Goal: Task Accomplishment & Management: Use online tool/utility

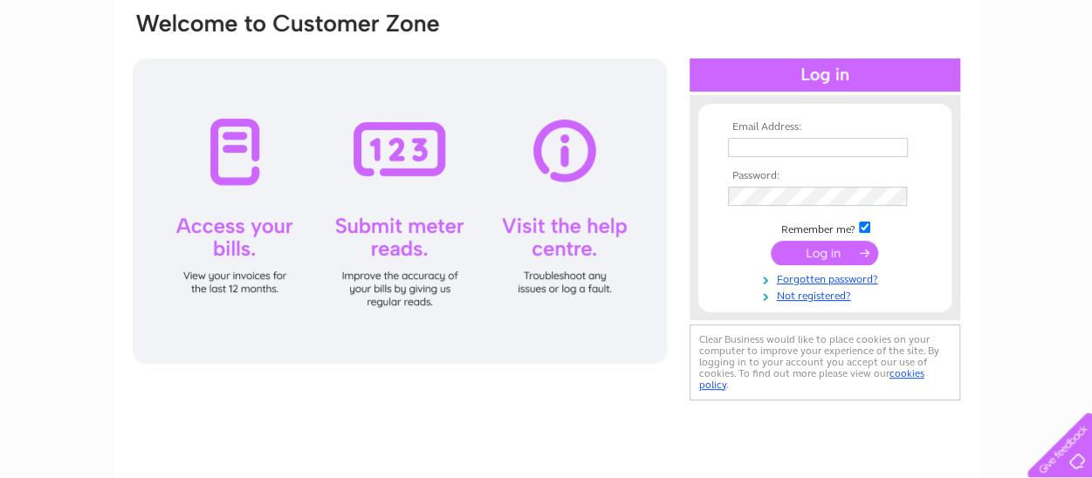
scroll to position [175, 0]
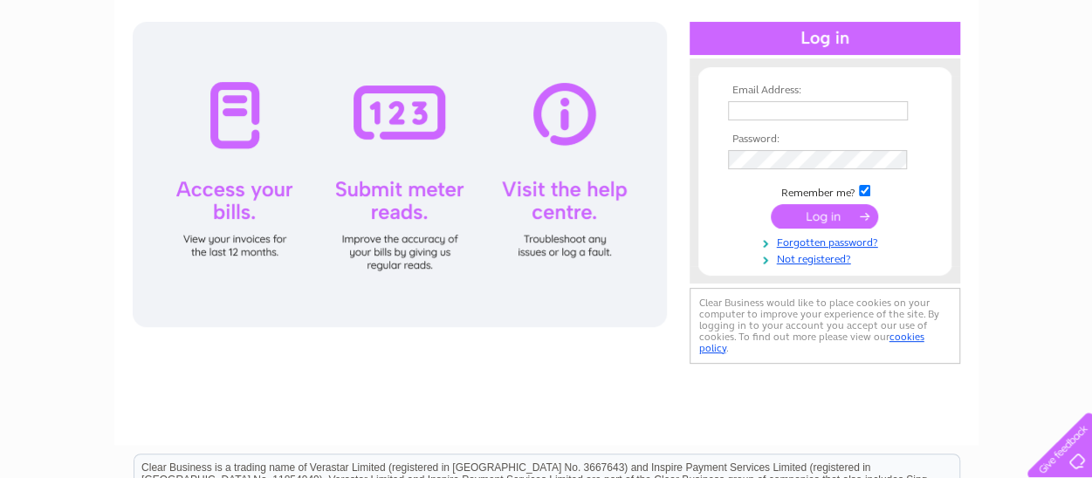
type input "habiba_Farooq@hotmail.com"
click at [816, 213] on input "submit" at bounding box center [824, 216] width 107 height 24
click at [828, 213] on input "submit" at bounding box center [824, 216] width 107 height 24
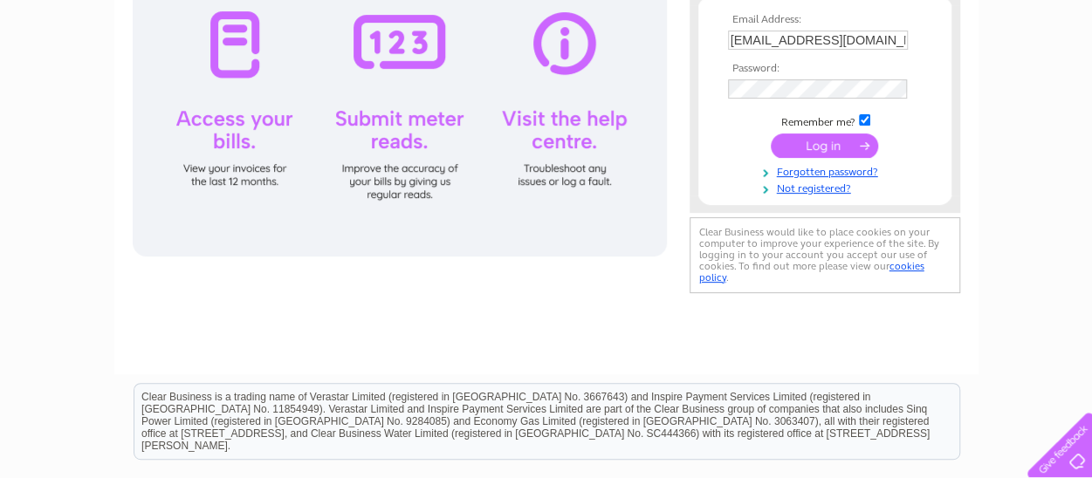
scroll to position [262, 0]
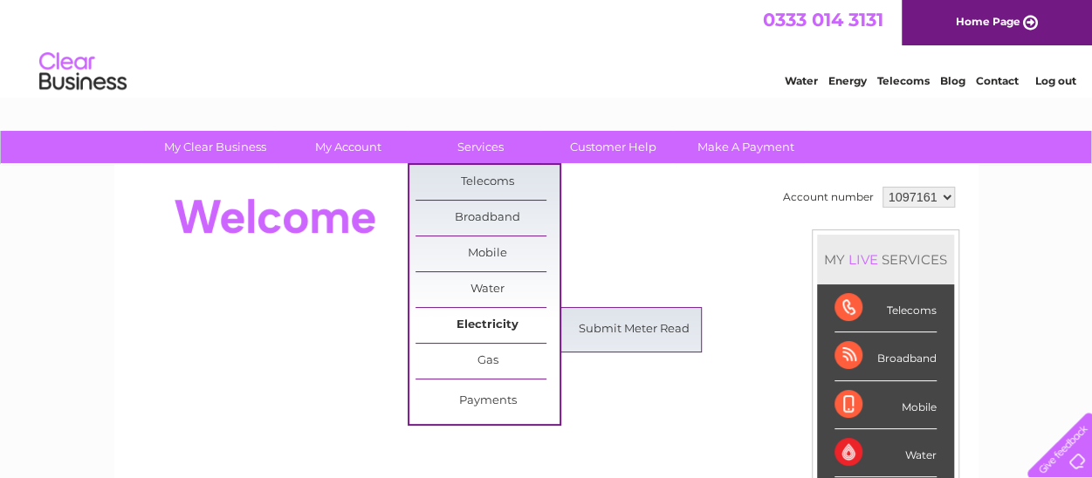
click at [492, 324] on link "Electricity" at bounding box center [488, 325] width 144 height 35
click at [621, 325] on link "Submit Meter Read" at bounding box center [634, 330] width 144 height 35
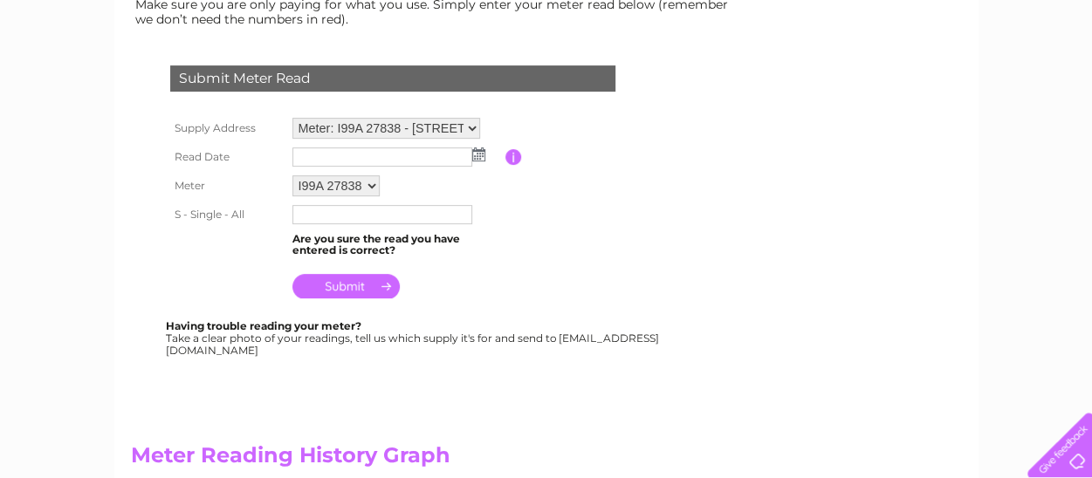
scroll to position [262, 0]
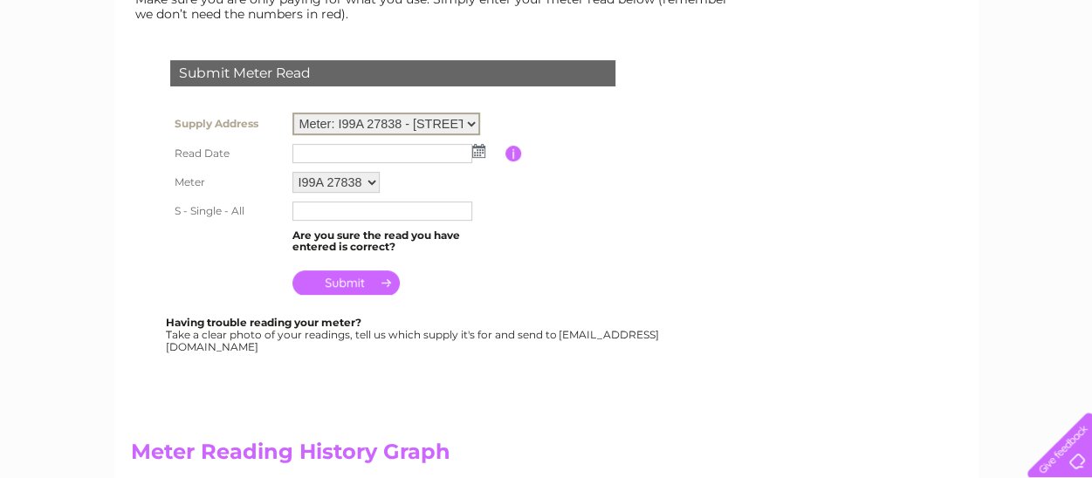
click at [471, 118] on select "Meter: I99A 27838 - [STREET_ADDRESS][PERSON_NAME] Meter: L77A 12268 - 135-[STRE…" at bounding box center [386, 124] width 188 height 23
select select "135904"
click at [292, 113] on select "Meter: I99A 27838 - [STREET_ADDRESS][PERSON_NAME] Meter: L77A 12268 - 135-[STRE…" at bounding box center [386, 124] width 188 height 23
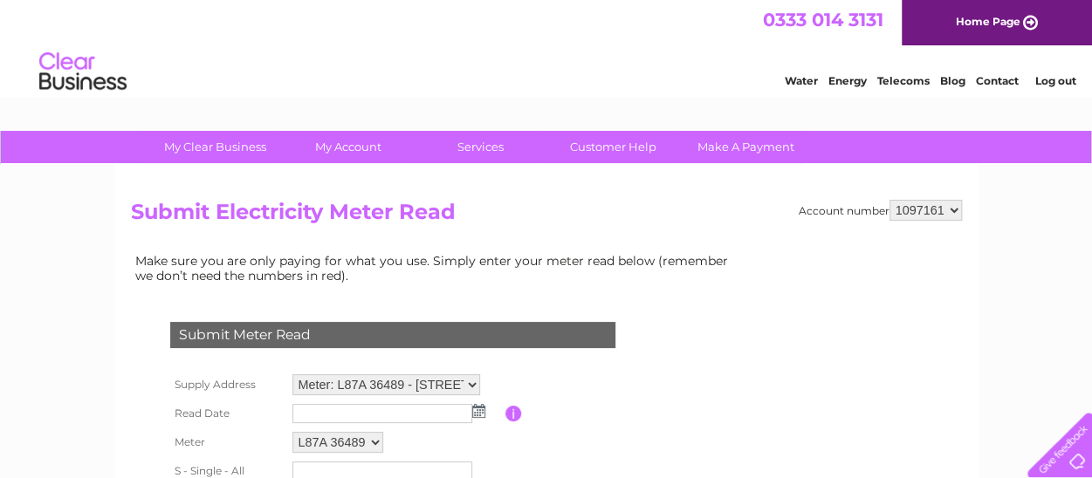
click at [480, 407] on img at bounding box center [478, 411] width 13 height 14
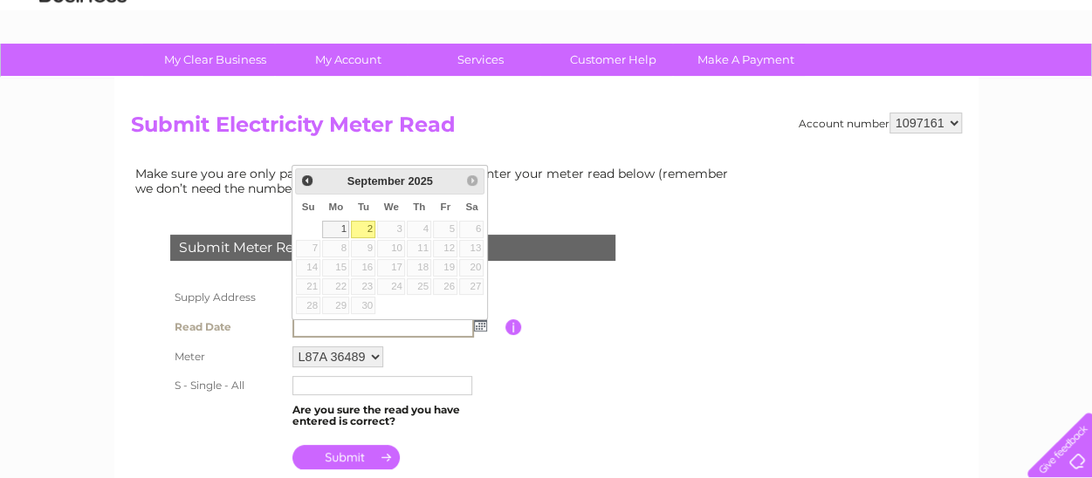
scroll to position [175, 0]
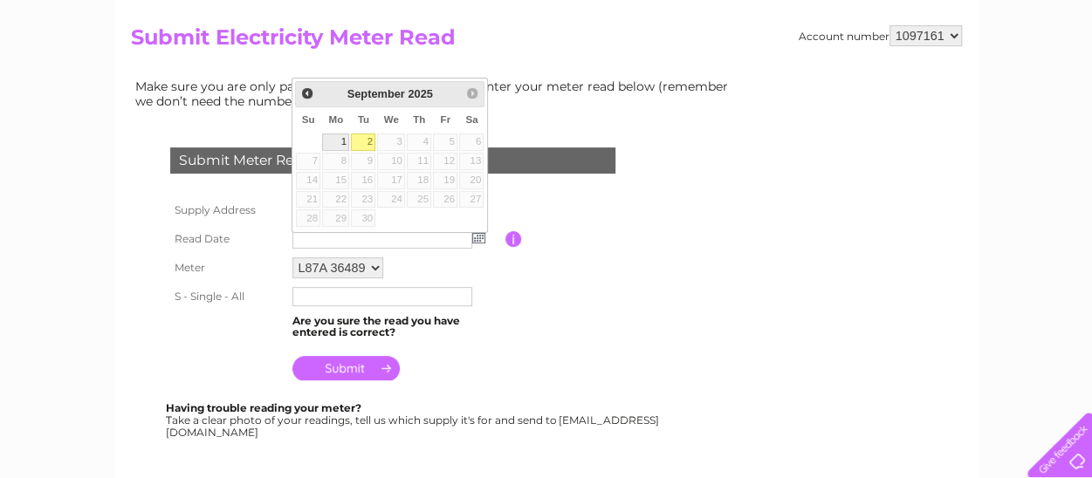
click at [340, 135] on link "1" at bounding box center [335, 142] width 27 height 17
type input "[DATE]"
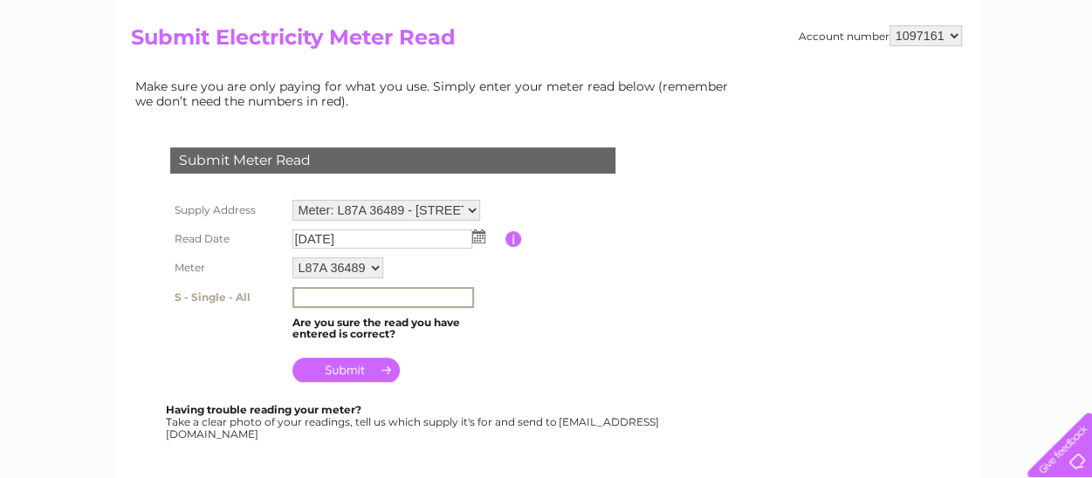
click at [316, 298] on input "text" at bounding box center [383, 297] width 182 height 21
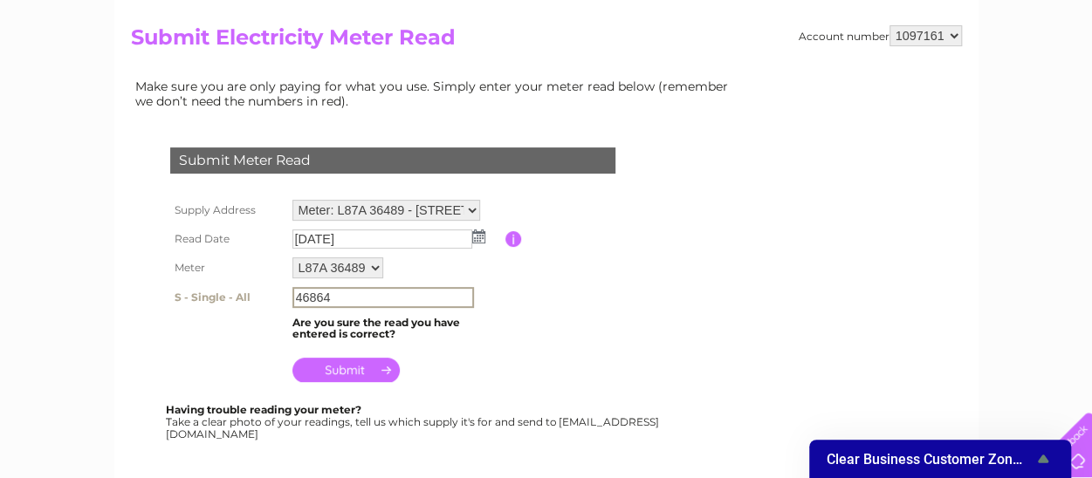
type input "46864"
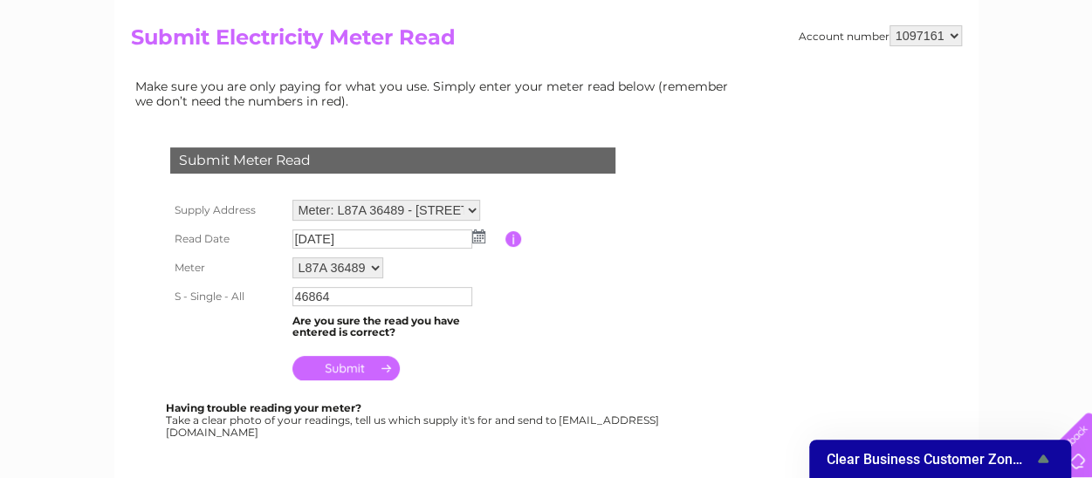
click at [338, 370] on input "submit" at bounding box center [345, 368] width 107 height 24
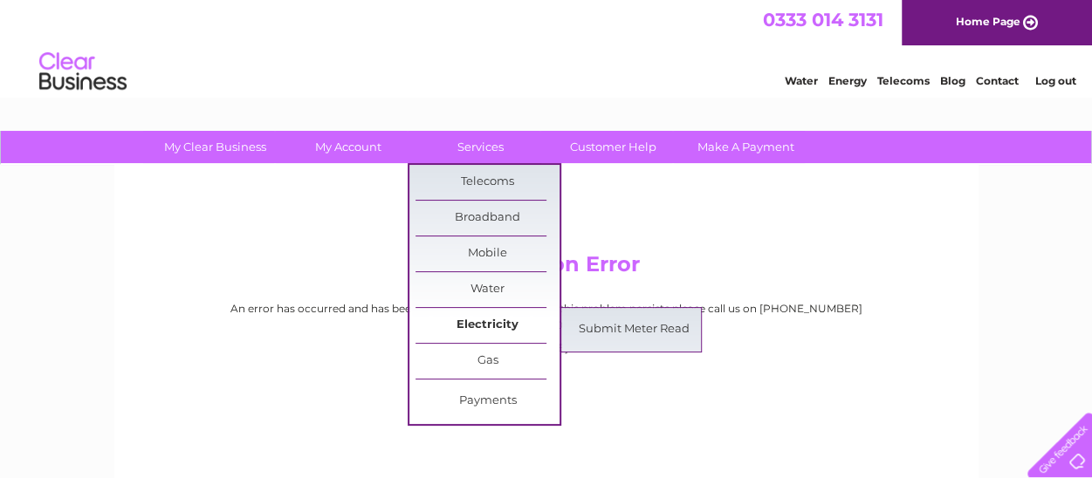
click at [511, 326] on link "Electricity" at bounding box center [488, 325] width 144 height 35
click at [622, 326] on link "Submit Meter Read" at bounding box center [634, 330] width 144 height 35
click at [622, 322] on link "Submit Meter Read" at bounding box center [634, 330] width 144 height 35
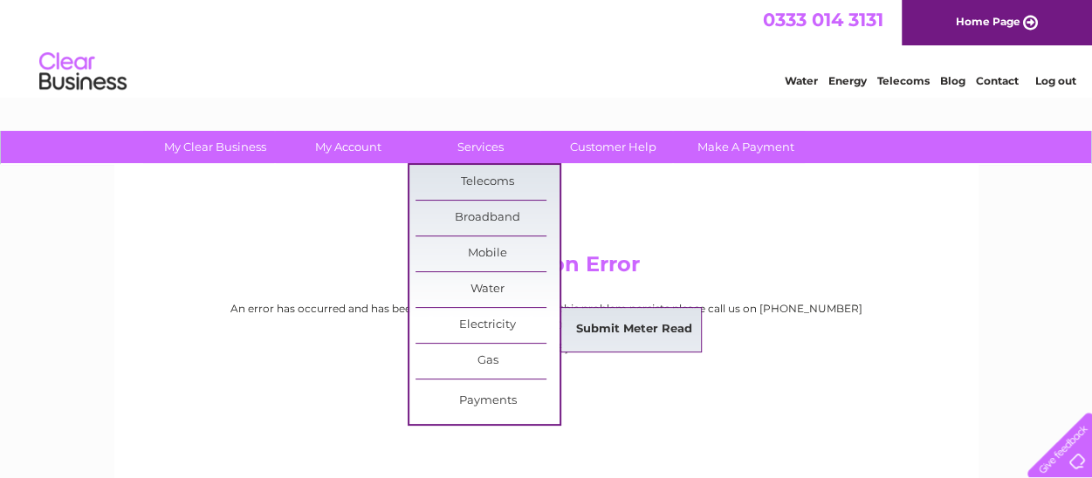
click at [622, 322] on link "Submit Meter Read" at bounding box center [634, 330] width 144 height 35
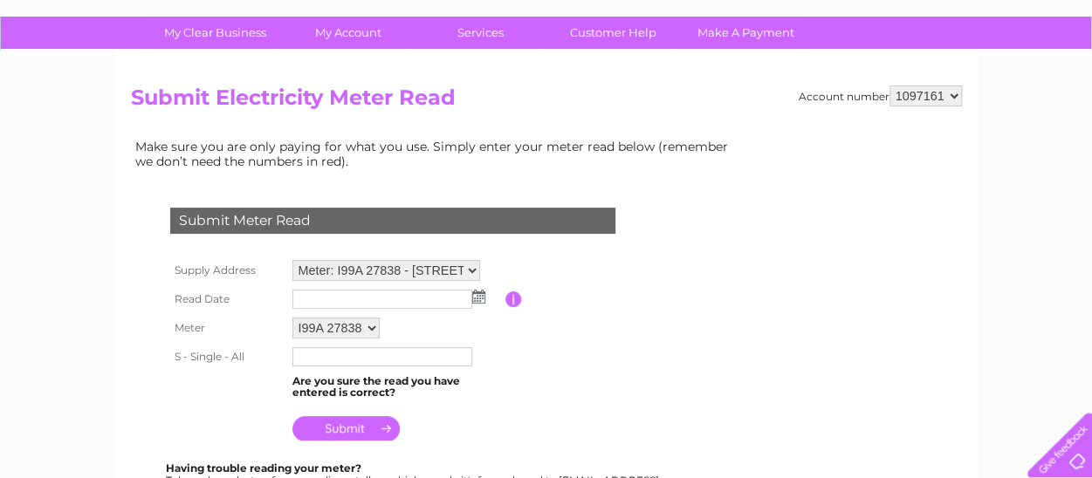
scroll to position [175, 0]
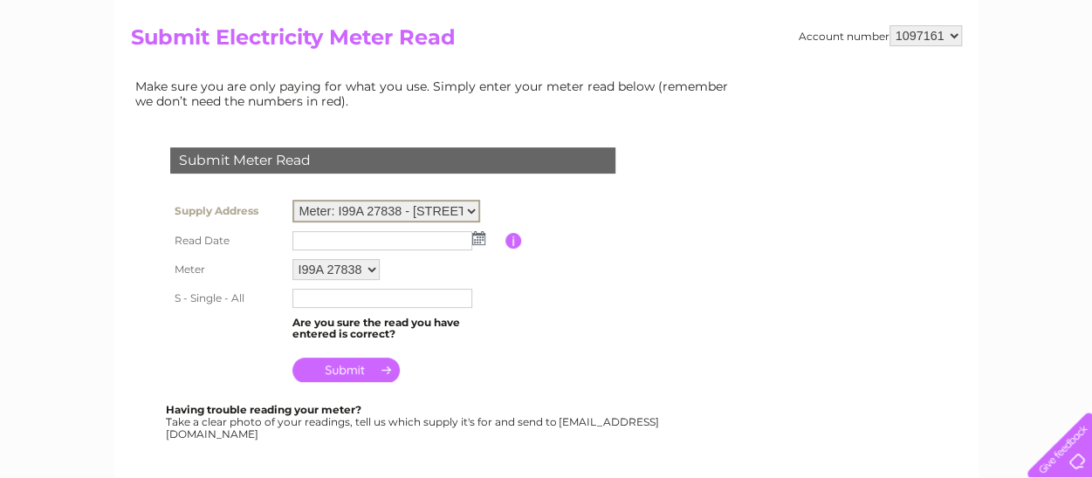
click at [472, 203] on select "Meter: I99A 27838 - 135-137 Whitfield Street, London, W1T 5EL Meter: L77A 12268…" at bounding box center [386, 211] width 188 height 23
select select "135904"
click at [292, 200] on select "Meter: I99A 27838 - 135-137 Whitfield Street, London, W1T 5EL Meter: L77A 12268…" at bounding box center [386, 211] width 188 height 23
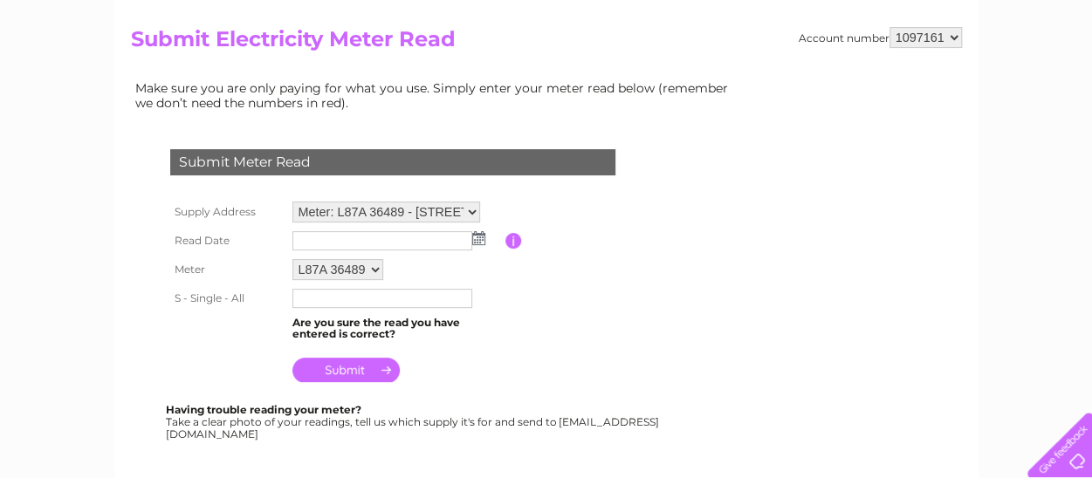
scroll to position [175, 0]
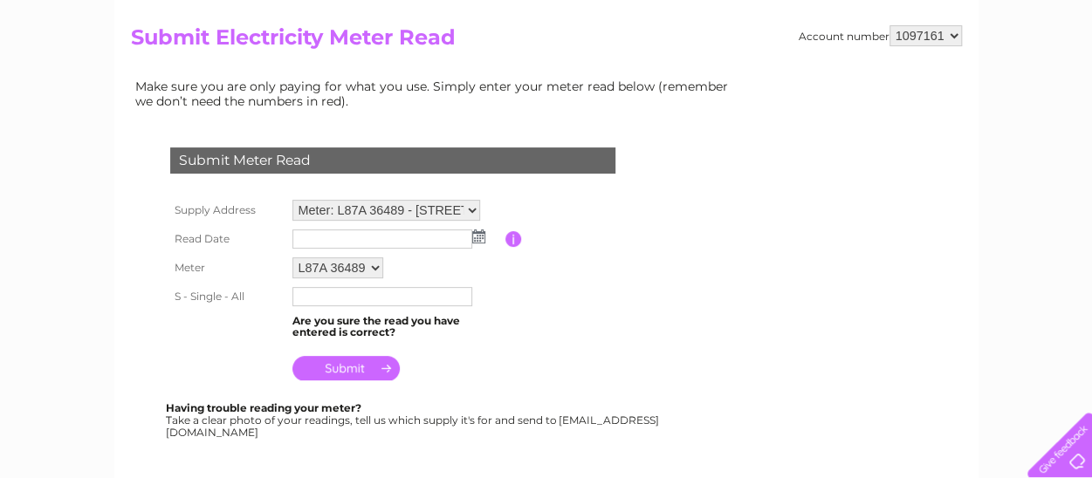
click at [473, 237] on img at bounding box center [478, 237] width 13 height 14
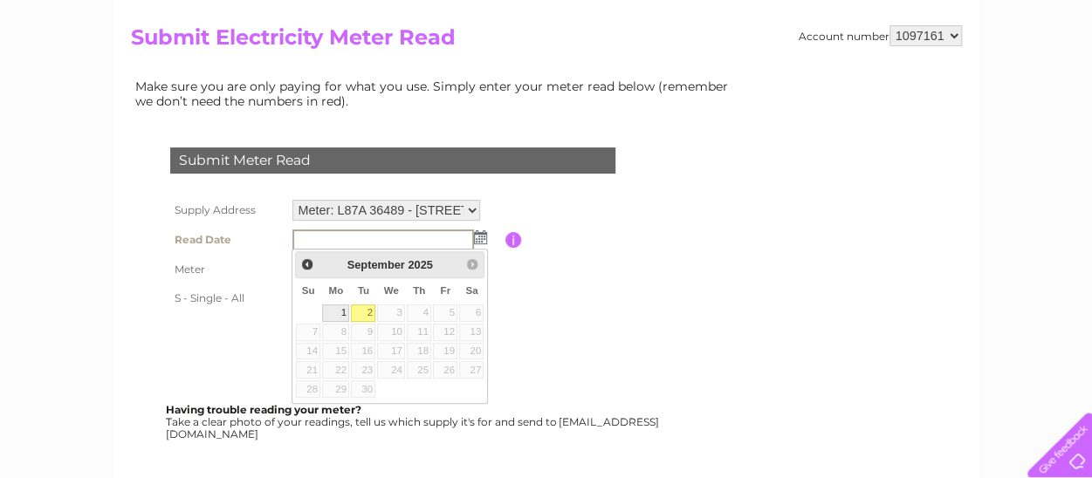
click at [338, 307] on link "1" at bounding box center [335, 313] width 27 height 17
type input "2025/09/01"
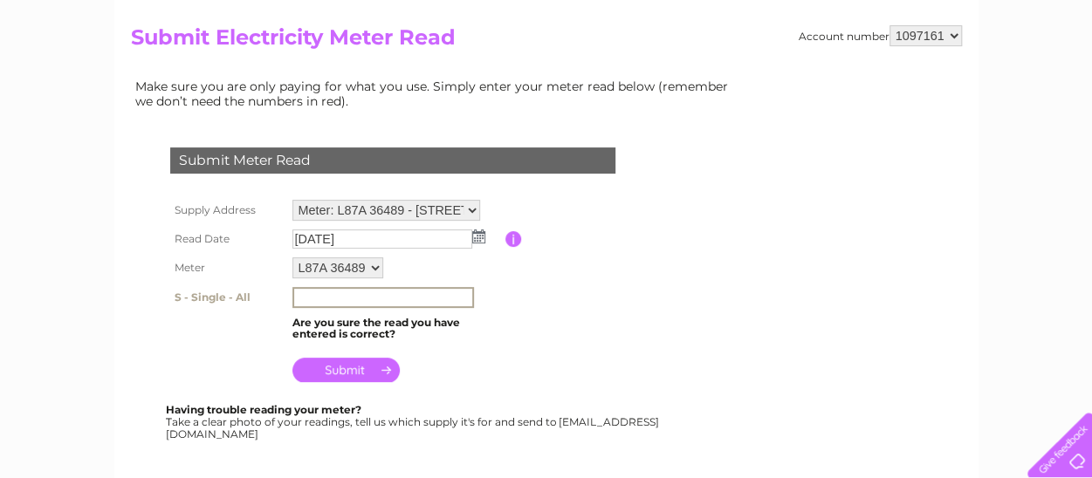
click at [305, 295] on input "text" at bounding box center [383, 297] width 182 height 21
type input "46864"
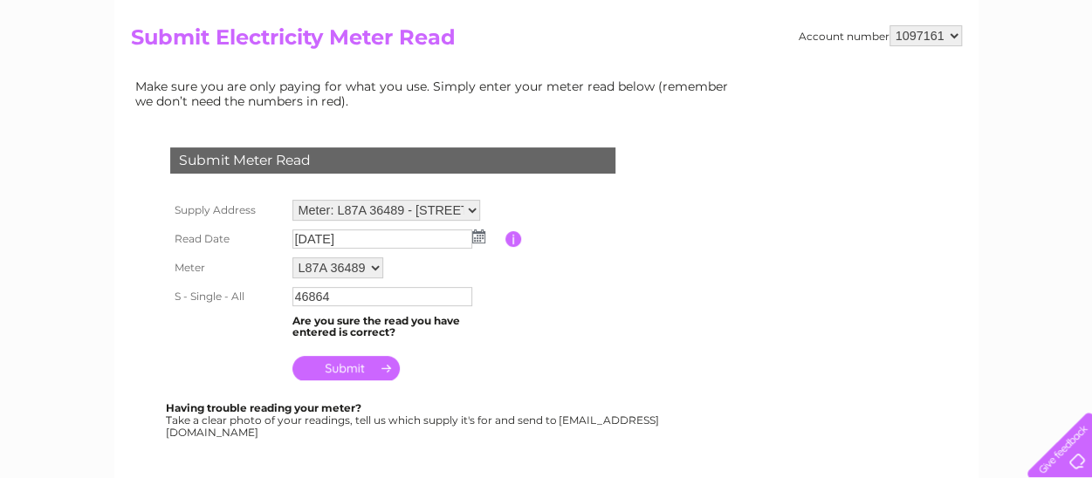
click at [352, 372] on input "submit" at bounding box center [345, 368] width 107 height 24
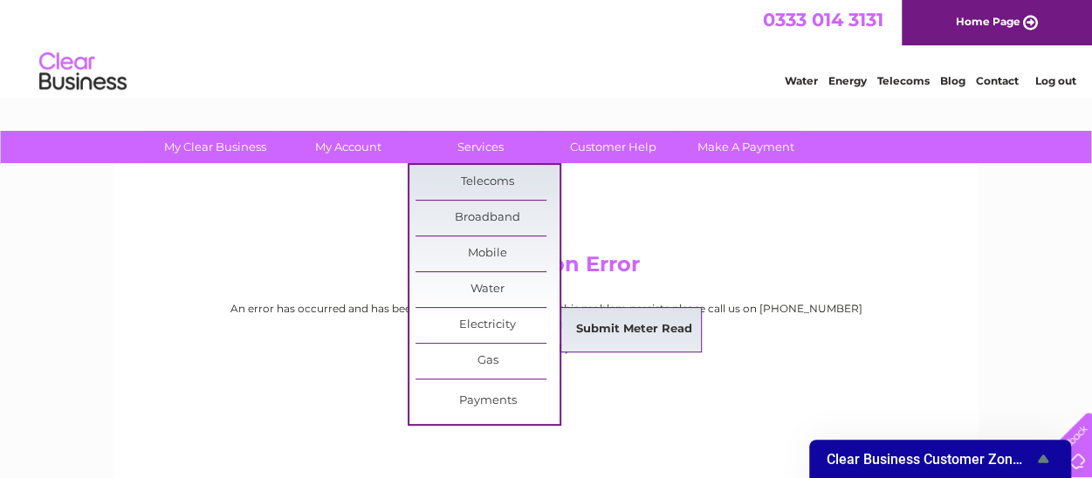
click at [643, 322] on link "Submit Meter Read" at bounding box center [634, 330] width 144 height 35
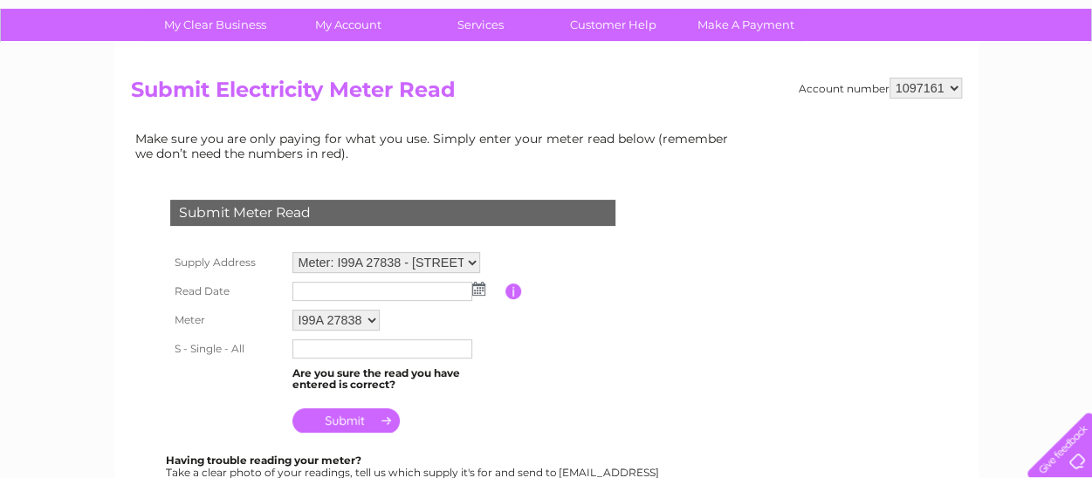
scroll to position [175, 0]
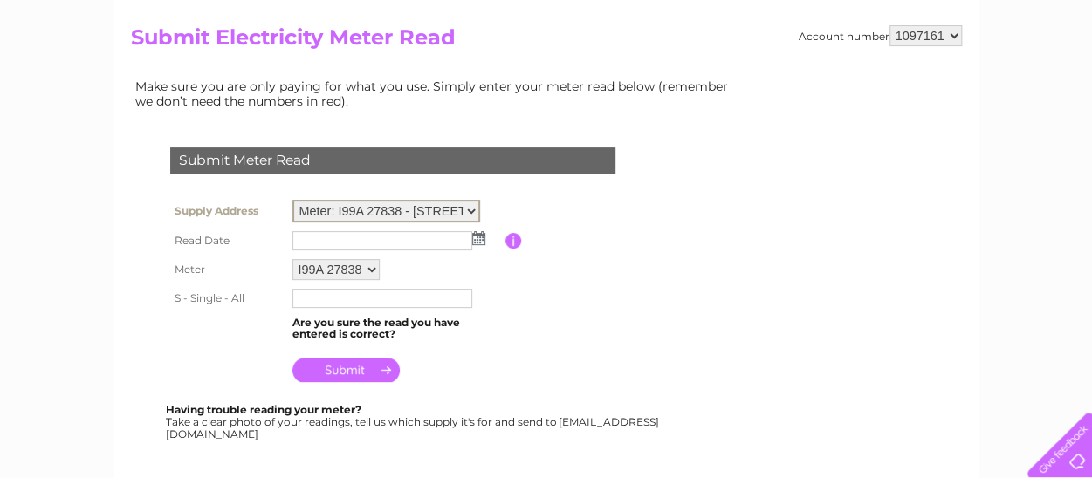
click at [472, 212] on select "Meter: I99A 27838 - [STREET_ADDRESS][PERSON_NAME] Meter: L77A 12268 - 135-[STRE…" at bounding box center [386, 211] width 188 height 23
select select "135904"
click at [292, 200] on select "Meter: I99A 27838 - [STREET_ADDRESS][PERSON_NAME] Meter: L77A 12268 - 135-[STRE…" at bounding box center [386, 211] width 188 height 23
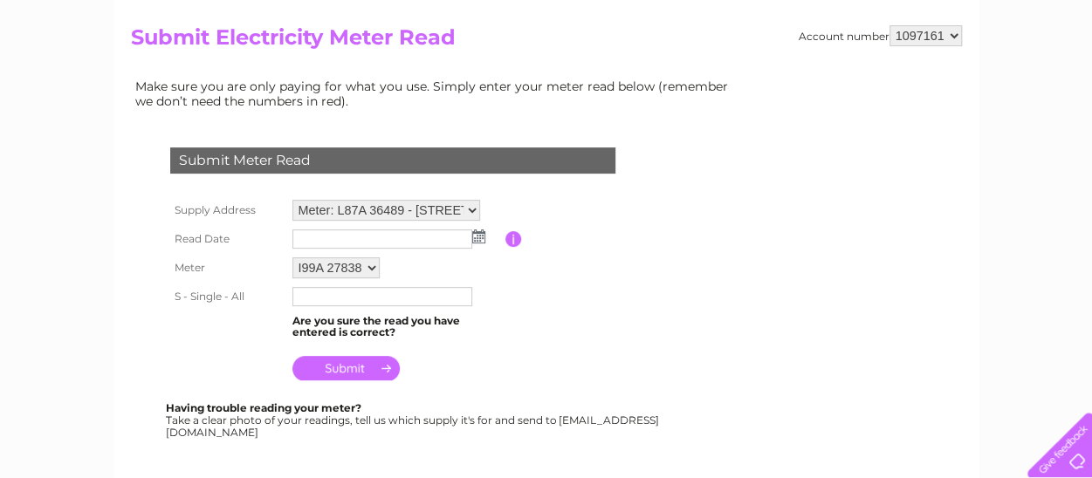
click at [478, 230] on td at bounding box center [396, 239] width 217 height 28
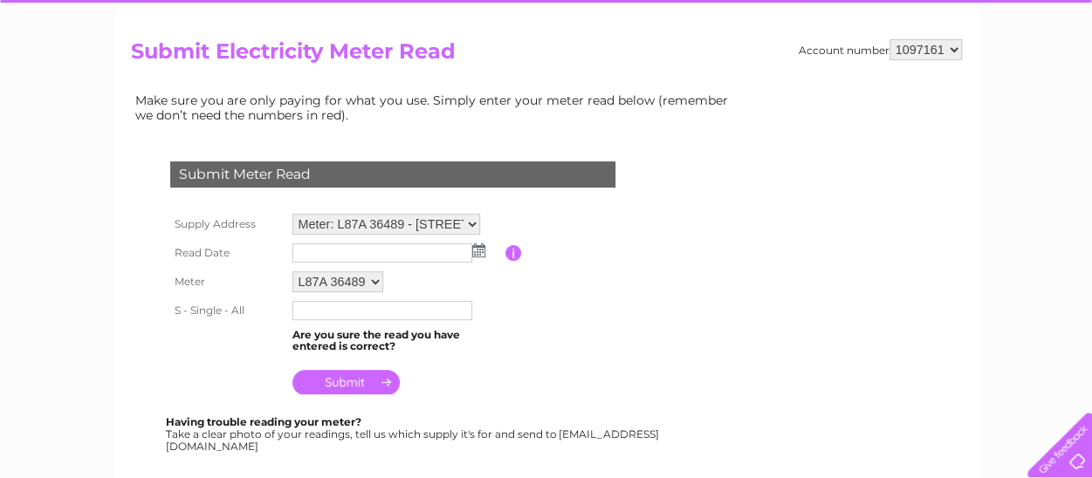
scroll to position [262, 0]
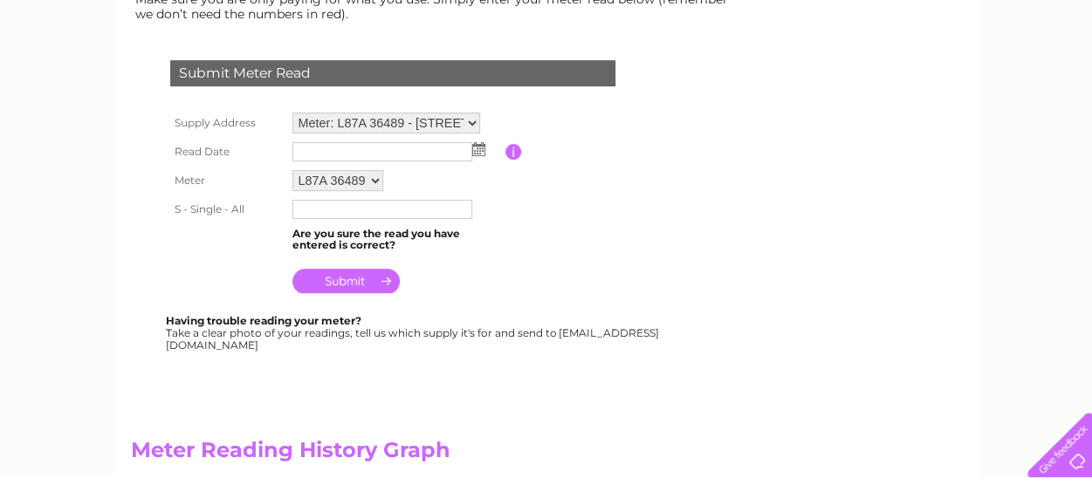
click at [476, 151] on img at bounding box center [478, 149] width 13 height 14
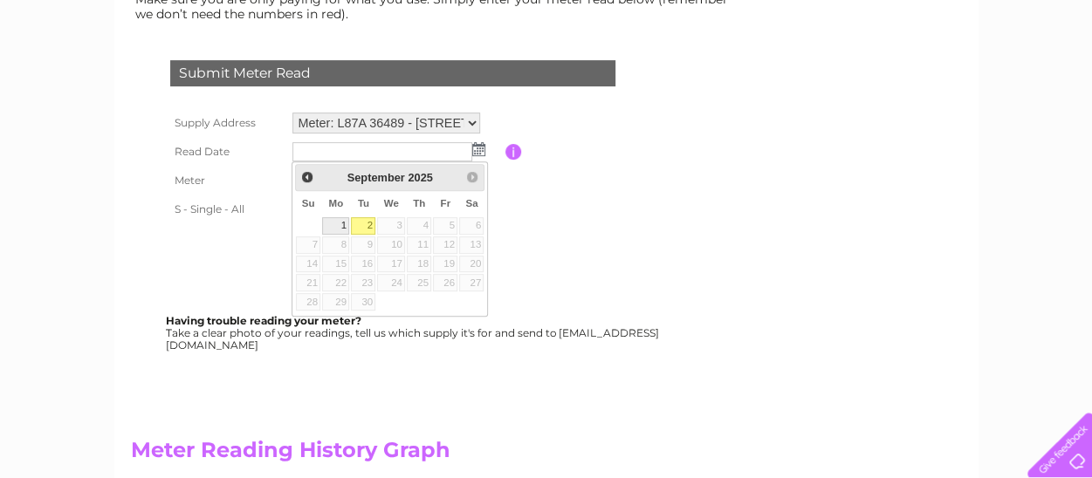
click at [329, 224] on link "1" at bounding box center [335, 225] width 27 height 17
type input "[DATE]"
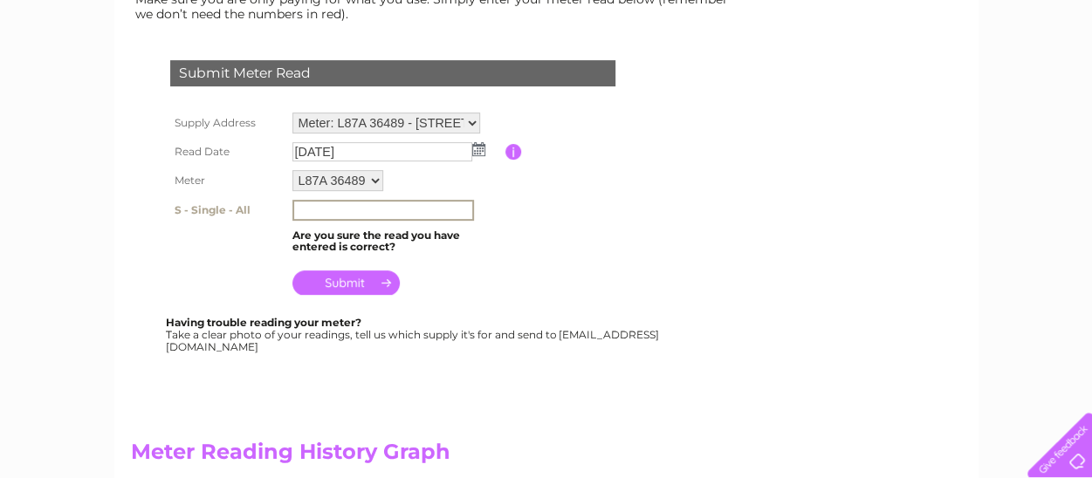
click at [374, 203] on input "text" at bounding box center [383, 210] width 182 height 21
type input "46864"
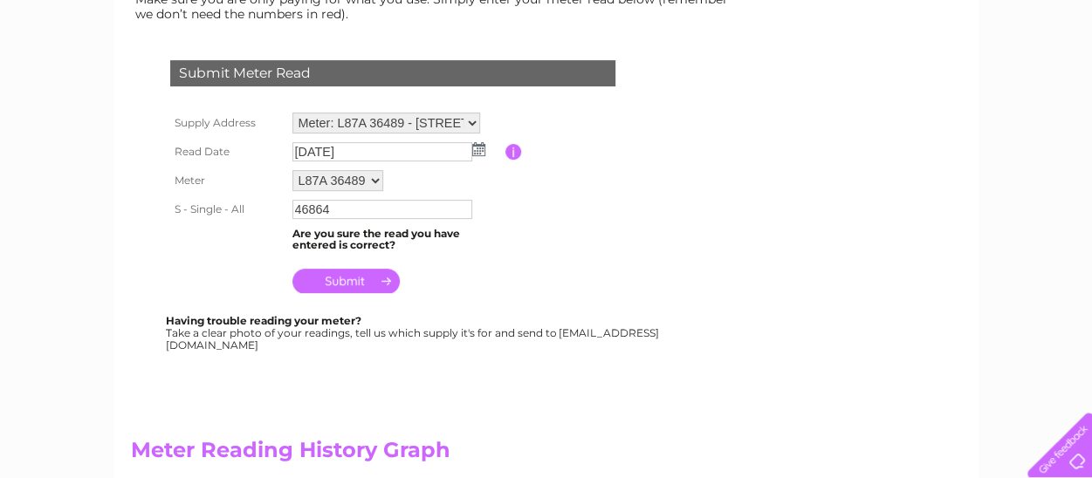
click at [379, 284] on input "submit" at bounding box center [345, 281] width 107 height 24
